Goal: Information Seeking & Learning: Check status

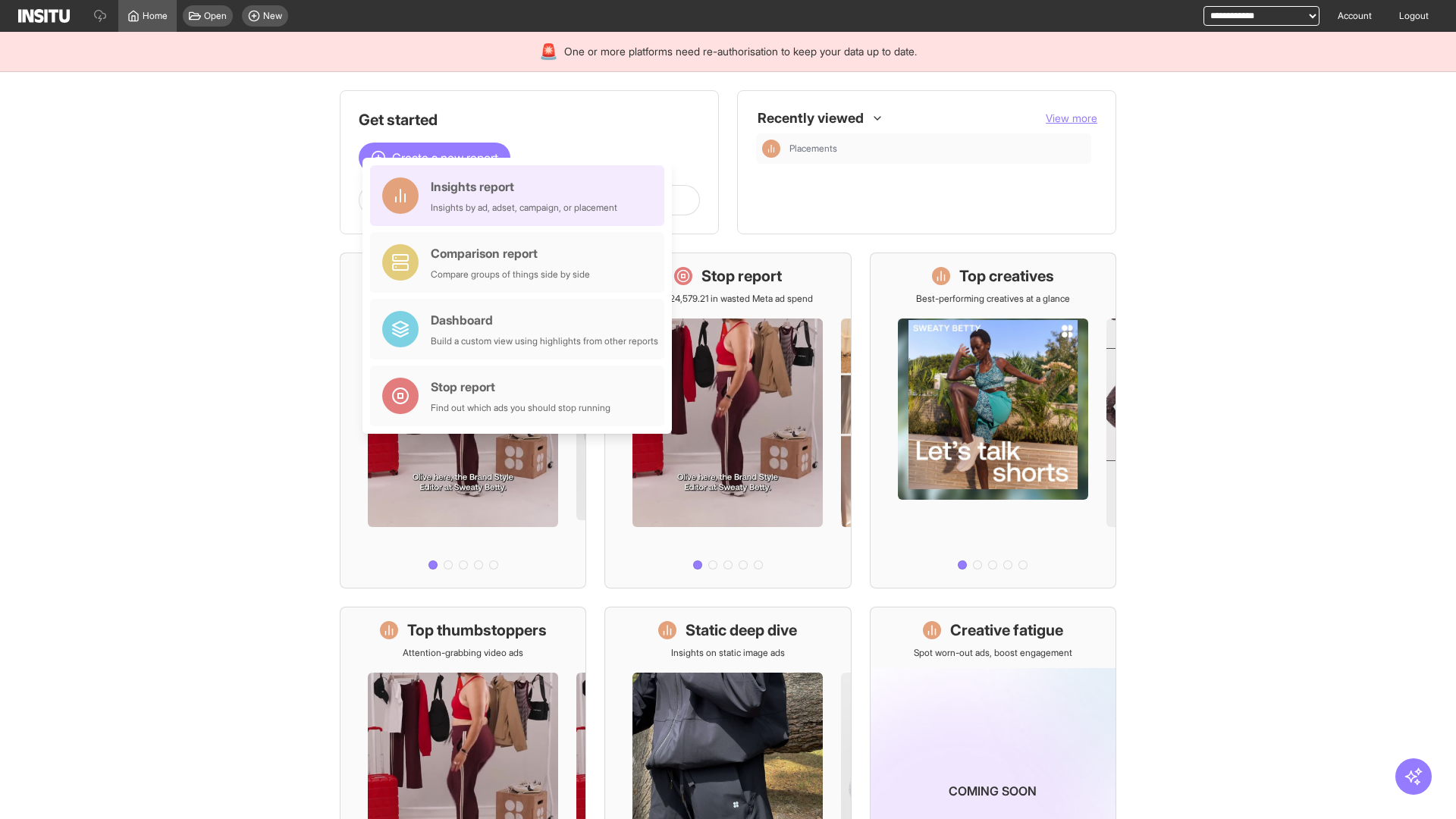
click at [521, 196] on div "Insights report Insights by ad, adset, campaign, or placement" at bounding box center [524, 196] width 186 height 37
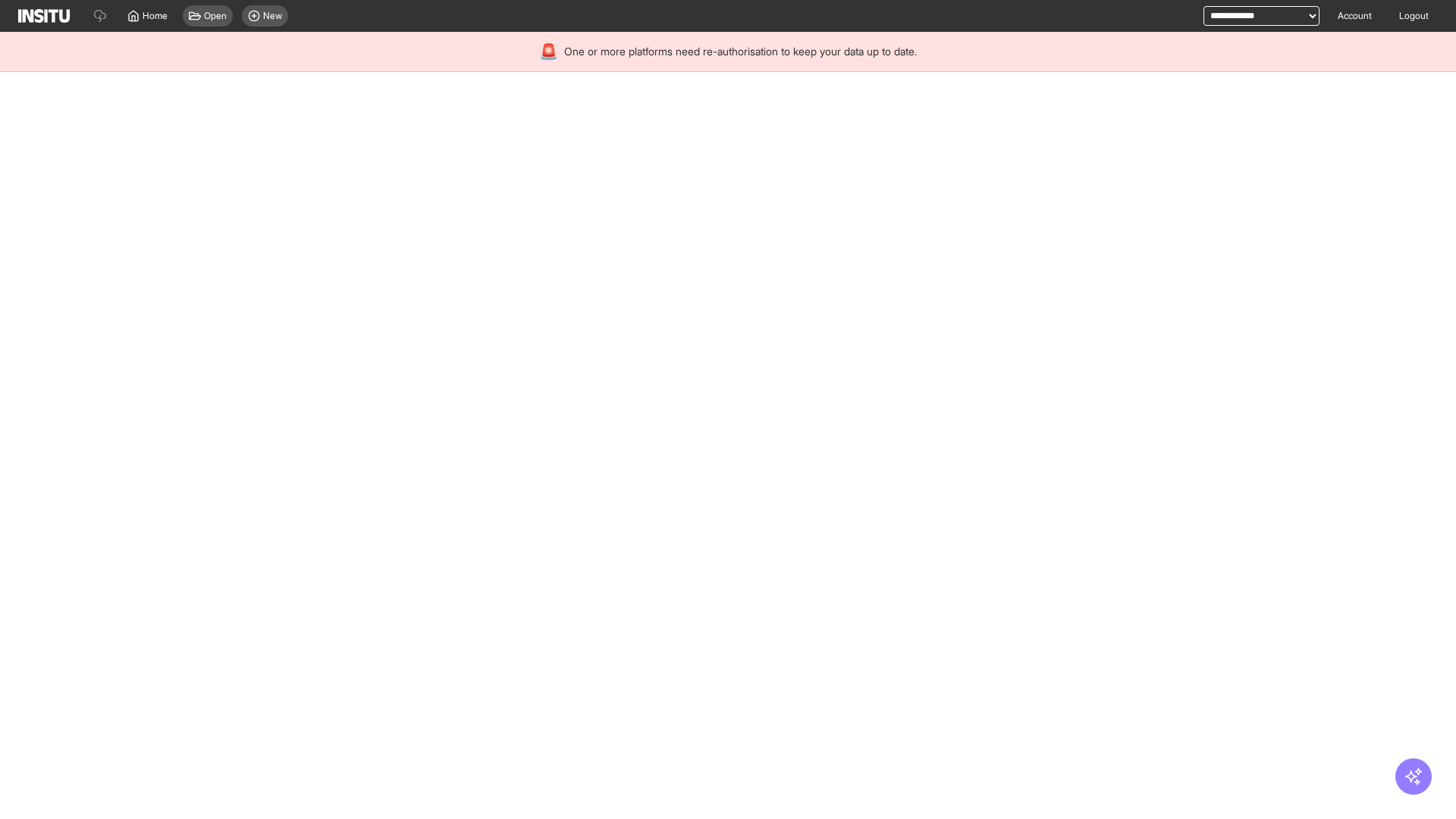
select select "**"
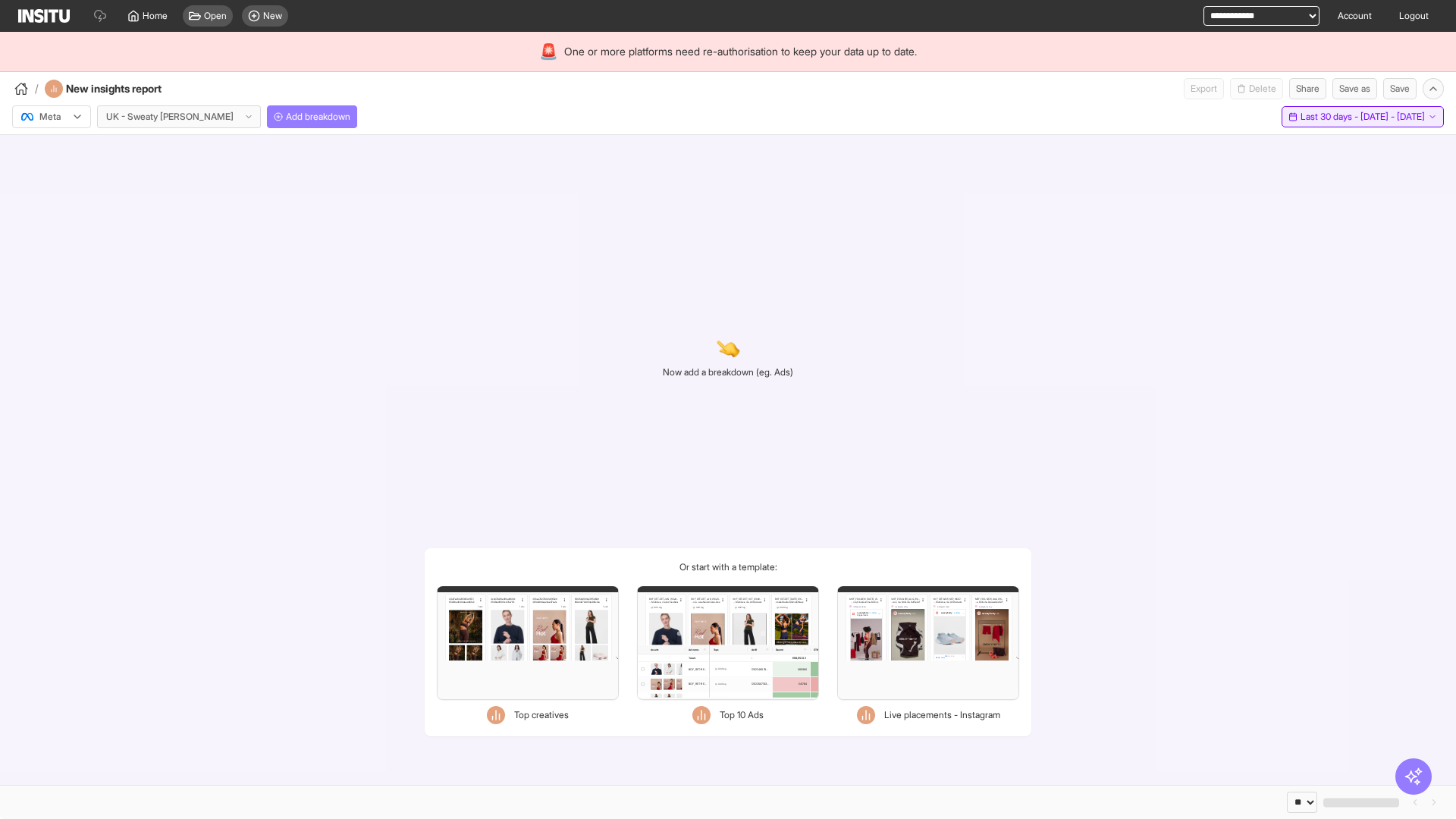
click at [1328, 117] on span "Last 30 days - [DATE] - [DATE]" at bounding box center [1362, 117] width 125 height 12
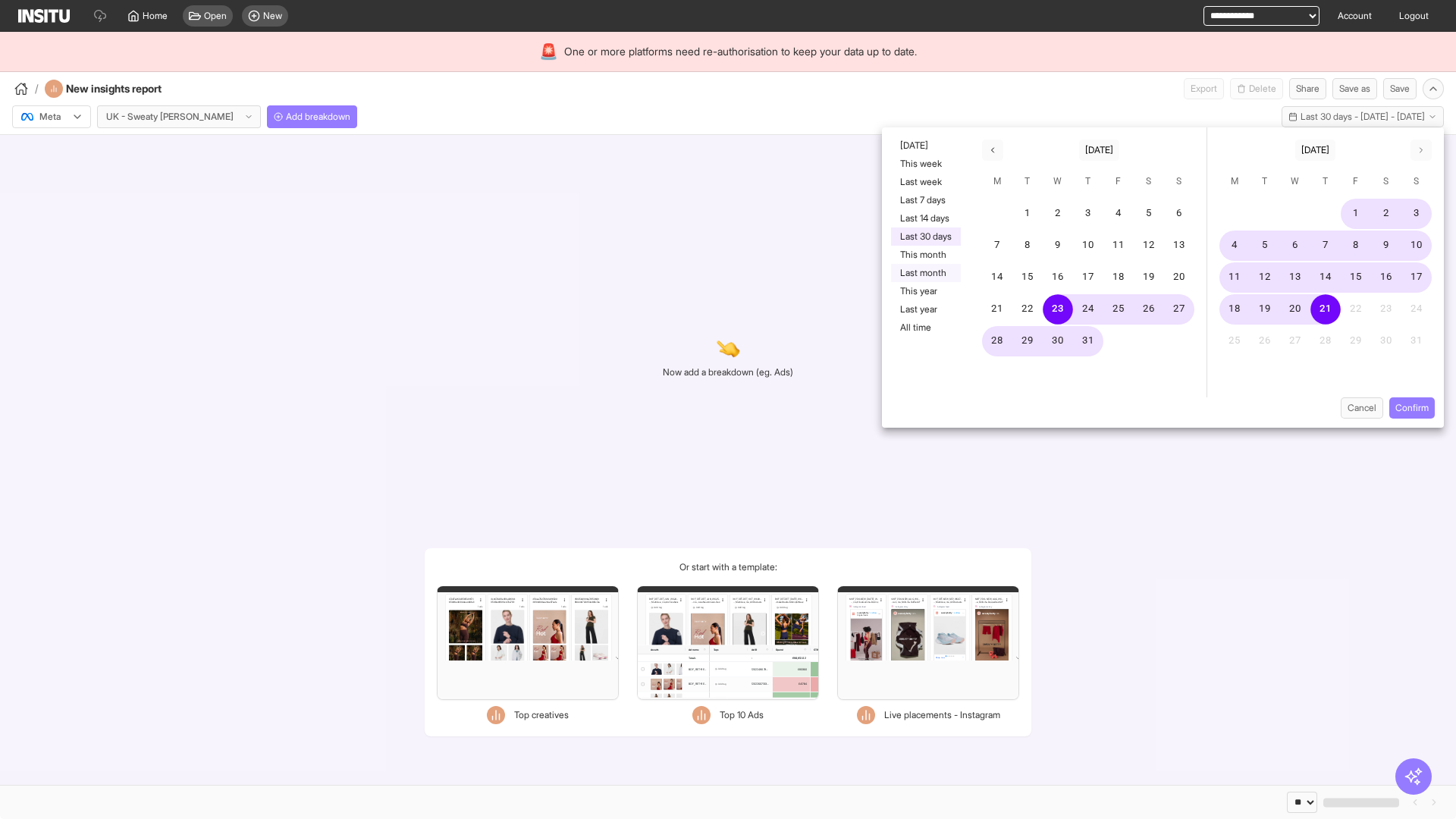
click at [924, 273] on button "Last month" at bounding box center [926, 273] width 70 height 18
